Goal: Transaction & Acquisition: Purchase product/service

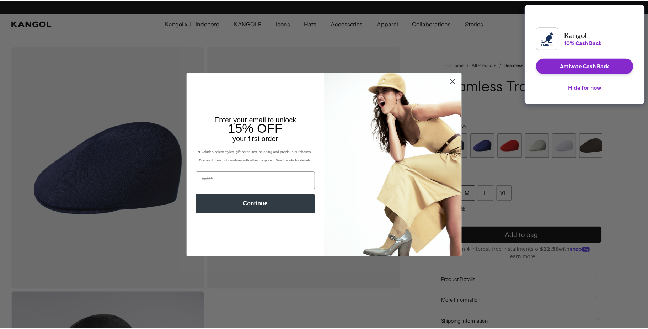
scroll to position [0, 147]
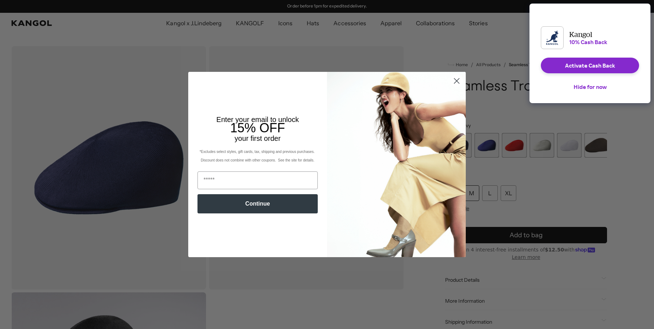
click at [98, 184] on div "Close dialog Enter your email to unlock 15% OFF your first order *Excludes sele…" at bounding box center [327, 164] width 654 height 329
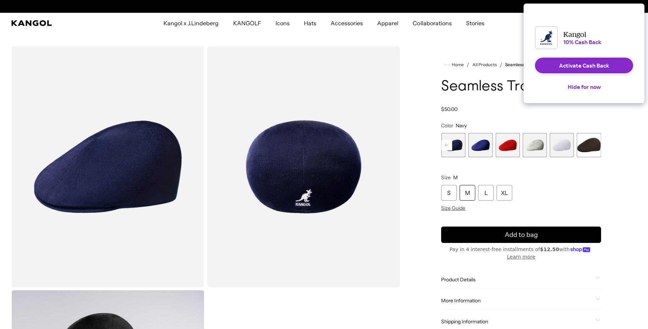
scroll to position [0, 0]
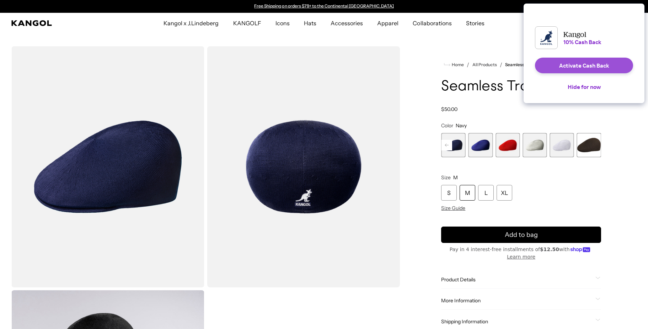
click at [566, 66] on button "Activate Cash Back" at bounding box center [584, 66] width 98 height 16
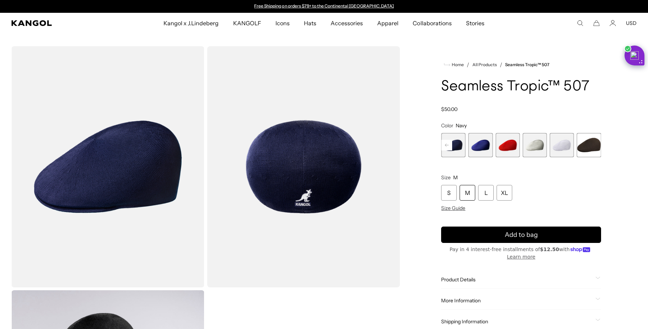
click at [470, 189] on div "M" at bounding box center [468, 193] width 16 height 16
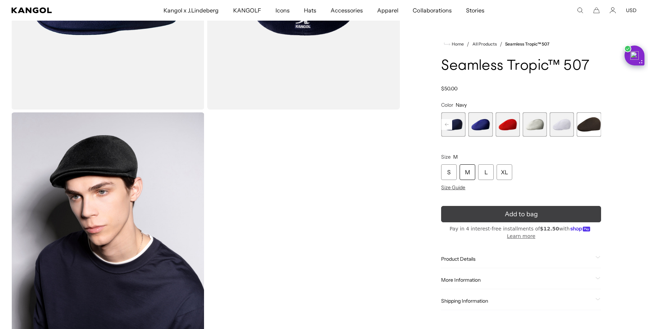
click at [519, 219] on icon "submit" at bounding box center [522, 214] width 12 height 12
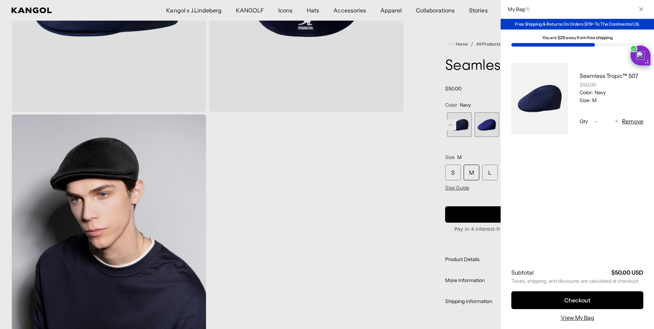
scroll to position [0, 147]
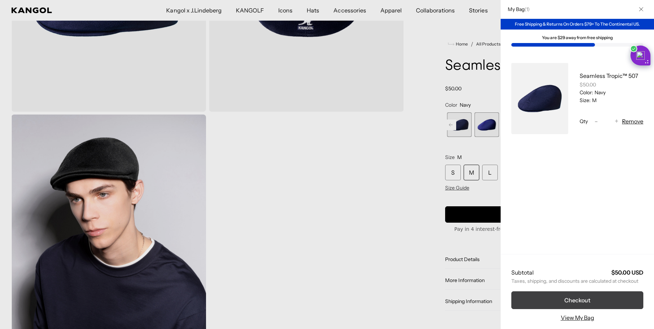
click at [566, 297] on button "Checkout" at bounding box center [577, 300] width 132 height 18
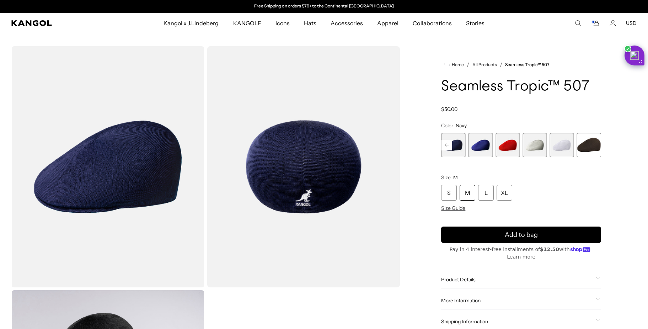
click at [472, 193] on div "M" at bounding box center [468, 193] width 16 height 16
click at [642, 202] on div "Loading..." at bounding box center [324, 288] width 648 height 485
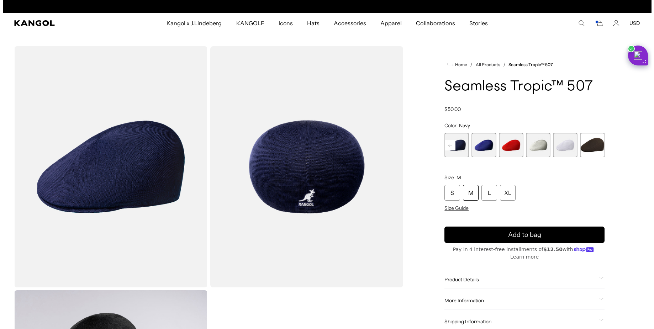
scroll to position [0, 147]
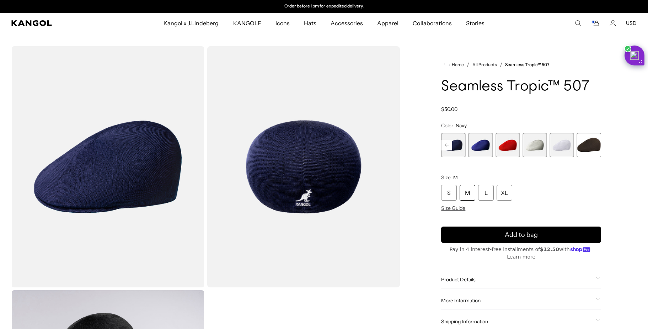
click at [598, 21] on icon "Cart" at bounding box center [595, 23] width 9 height 6
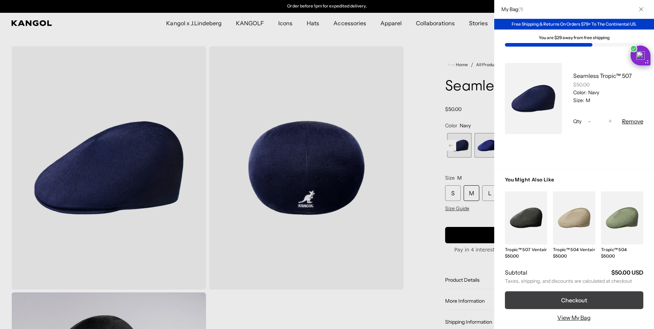
click at [576, 297] on button "Checkout" at bounding box center [574, 300] width 138 height 18
